Goal: Task Accomplishment & Management: Use online tool/utility

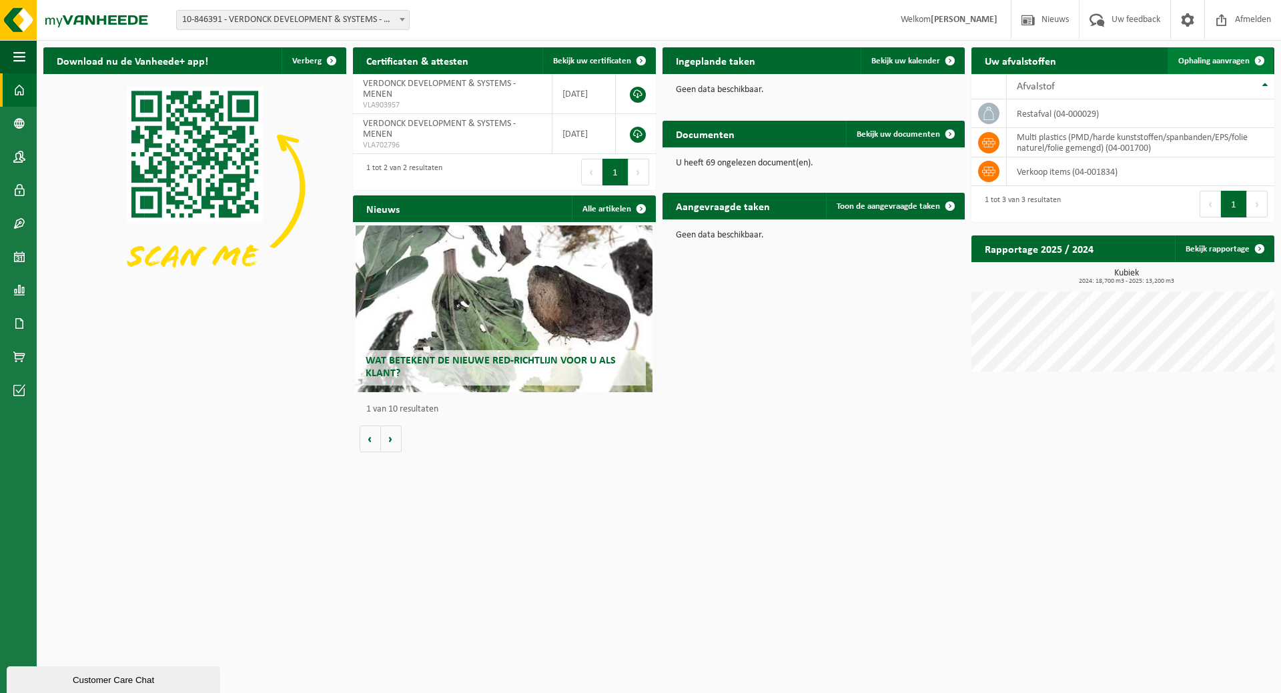
click at [1227, 62] on span "Ophaling aanvragen" at bounding box center [1213, 61] width 71 height 9
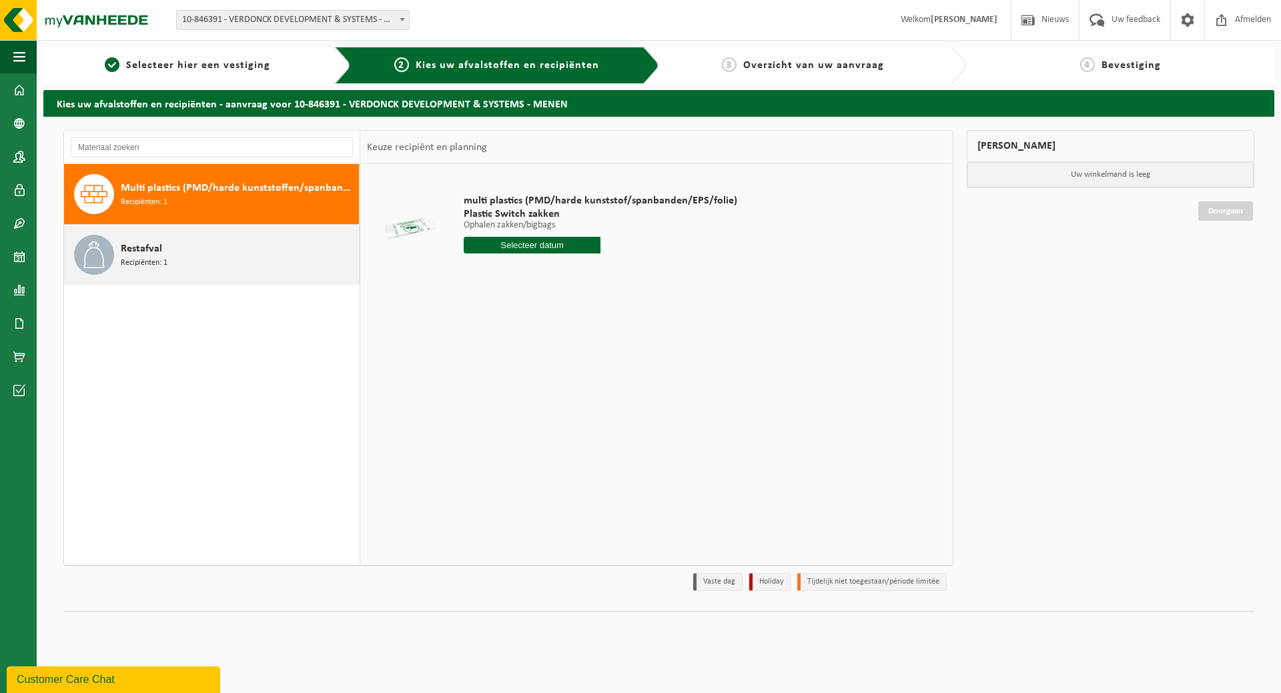
click at [145, 253] on span "Restafval" at bounding box center [141, 249] width 41 height 16
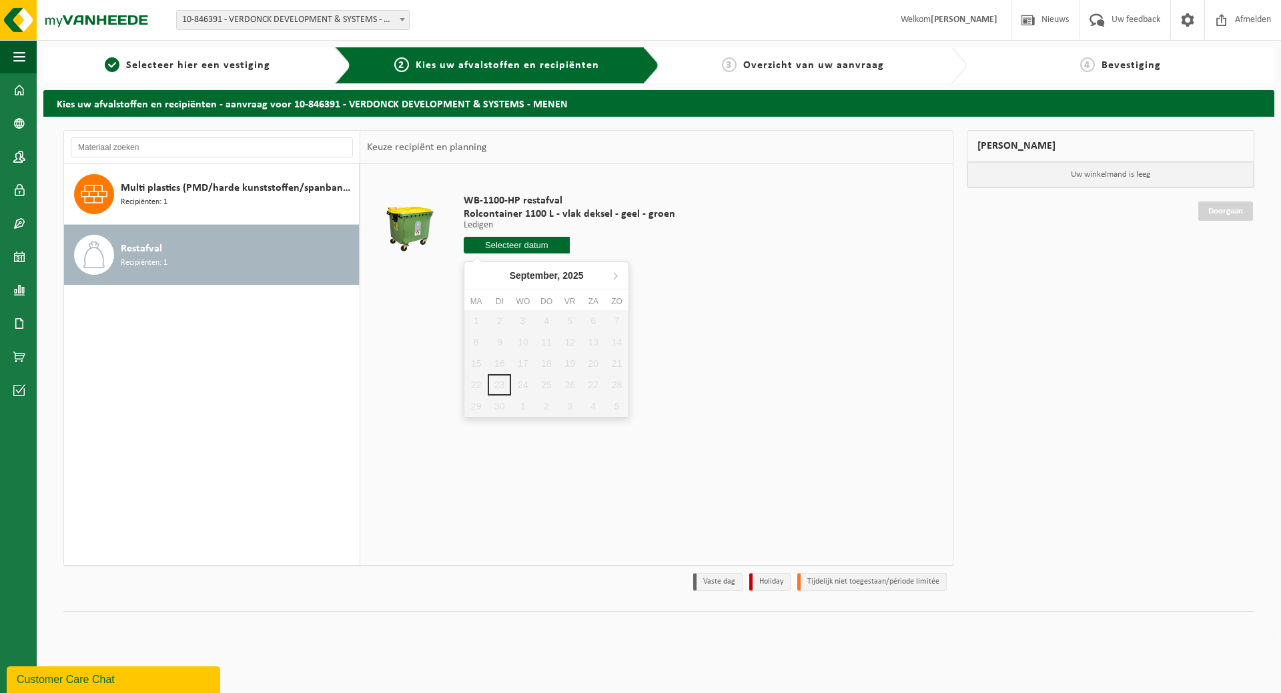
click at [516, 245] on input "text" at bounding box center [517, 245] width 106 height 17
click at [617, 274] on icon at bounding box center [614, 275] width 21 height 21
click at [476, 274] on icon at bounding box center [477, 275] width 21 height 21
click at [617, 278] on icon at bounding box center [614, 275] width 21 height 21
click at [478, 275] on icon at bounding box center [477, 275] width 21 height 21
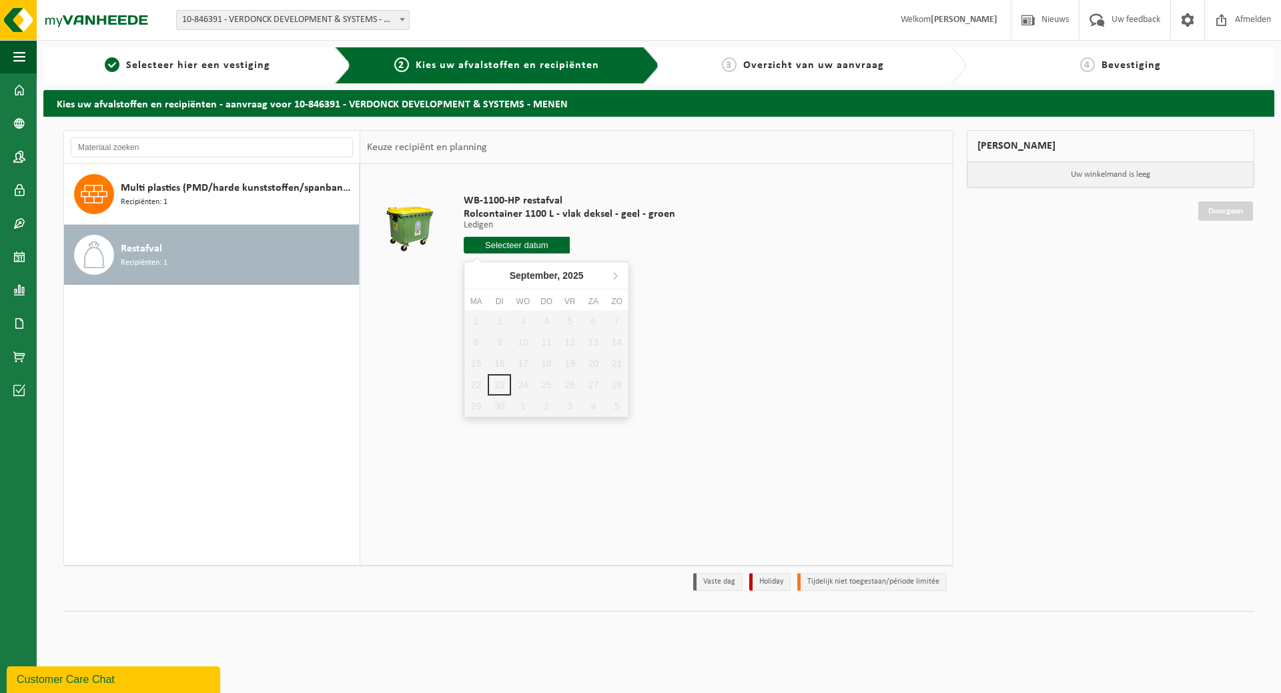
click at [731, 493] on div "WB-1100-HP restafval Rolcontainer 1100 L - vlak deksel - geel - groen Ledigen L…" at bounding box center [656, 364] width 592 height 400
